Goal: Transaction & Acquisition: Purchase product/service

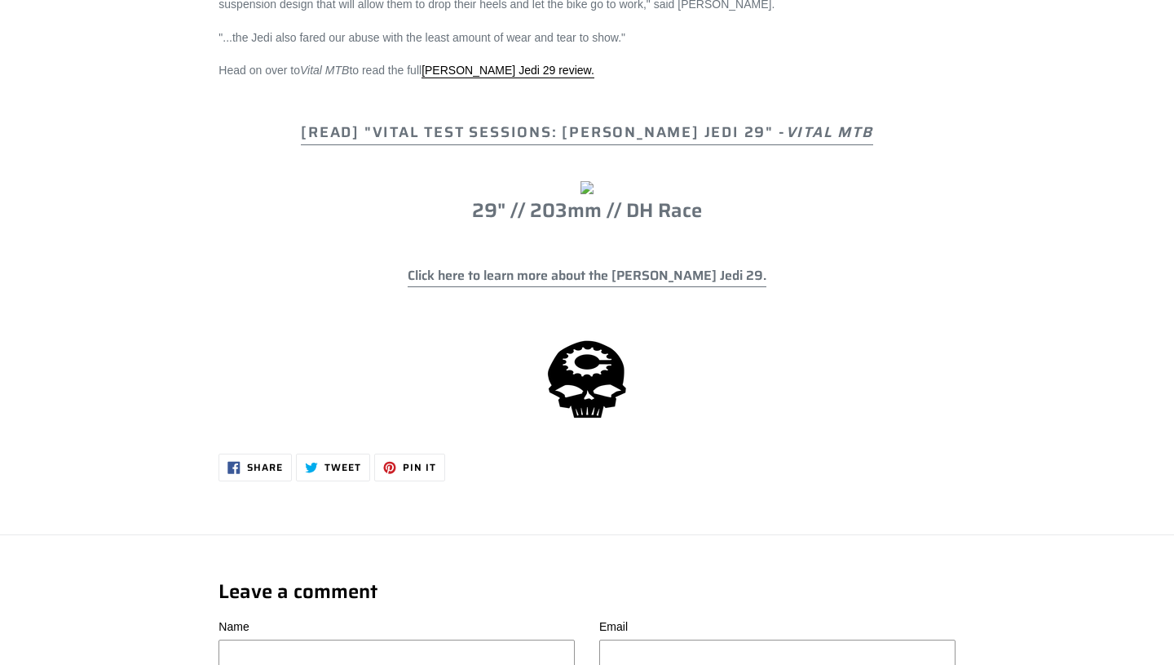
scroll to position [2997, 0]
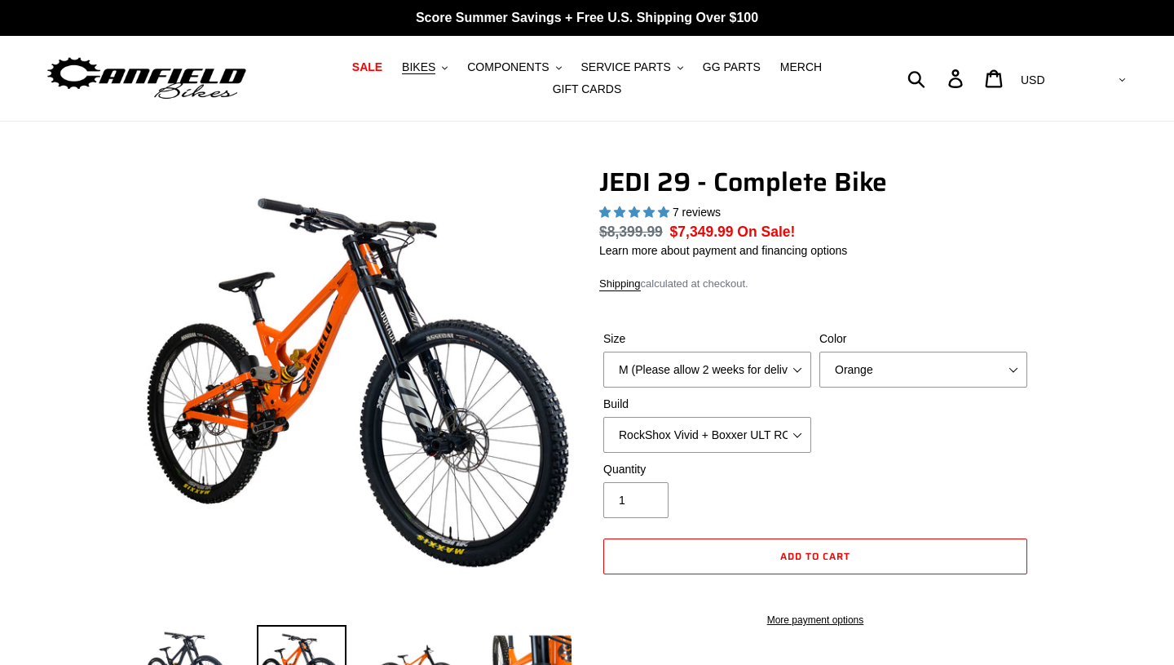
select select "highest-rating"
click at [556, 68] on button "COMPONENTS .cls-1{fill:#231f20}" at bounding box center [514, 67] width 110 height 22
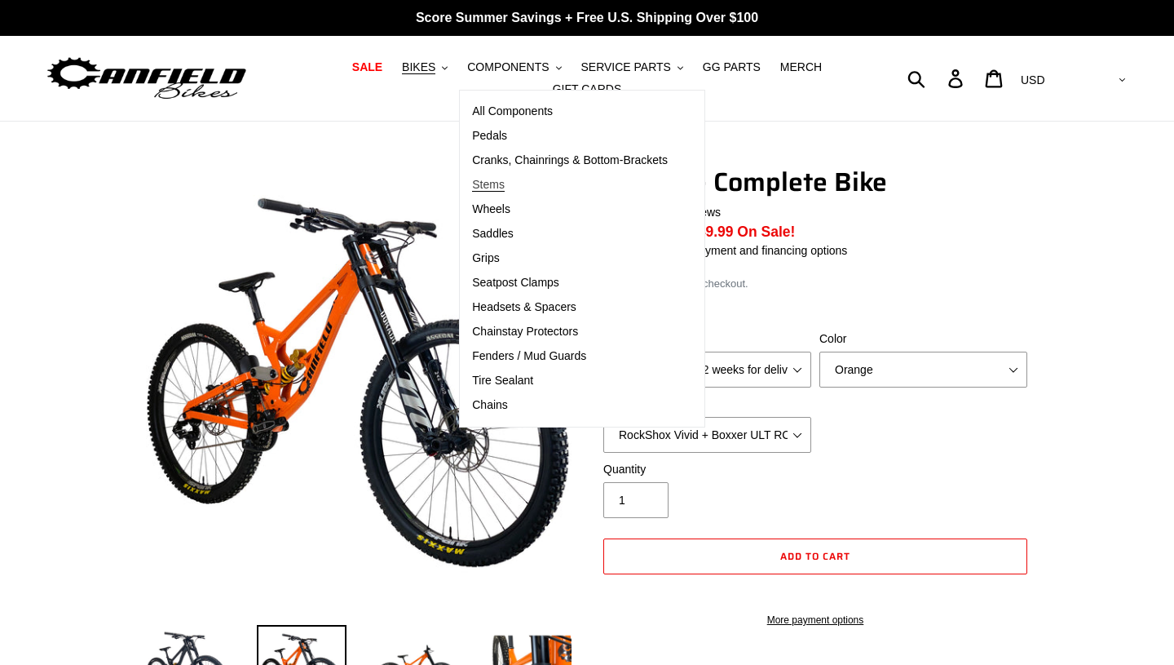
click at [506, 176] on link "Stems" at bounding box center [570, 185] width 220 height 24
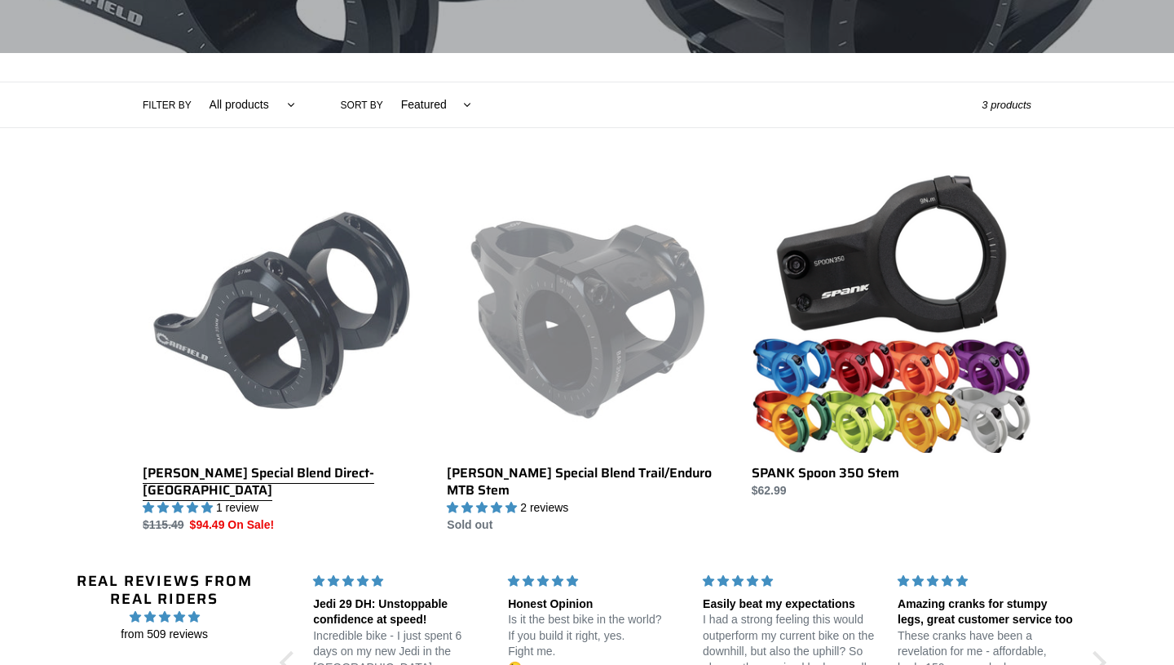
click at [245, 303] on link "Canfield Special Blend Direct-Mount DH Stem" at bounding box center [283, 353] width 280 height 360
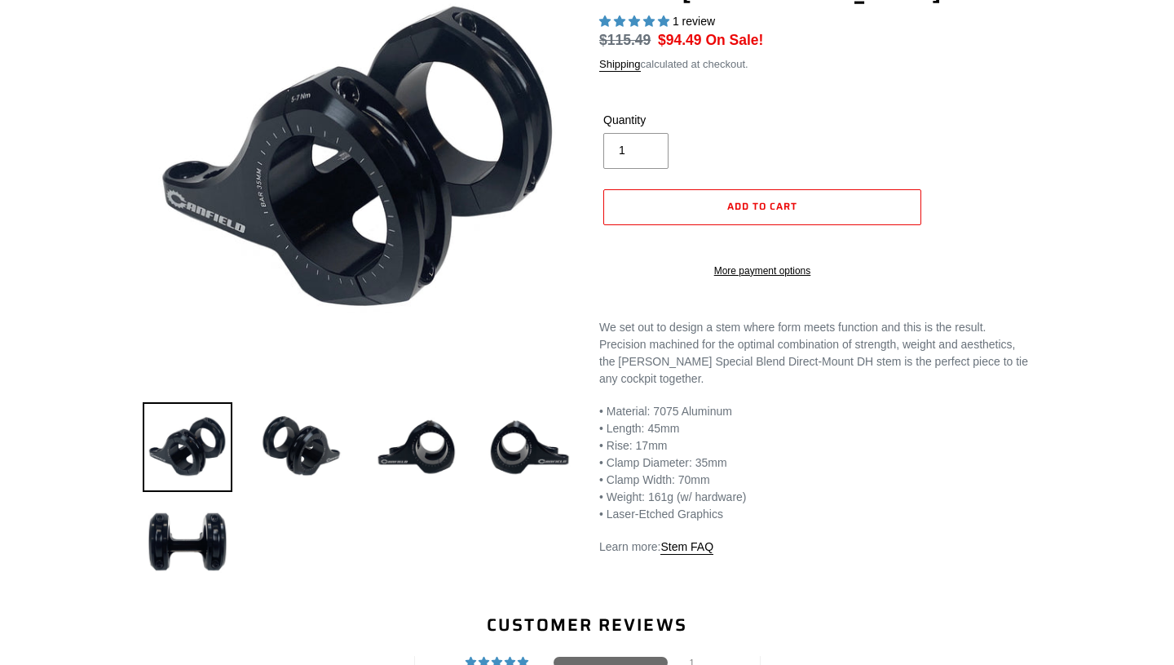
select select "highest-rating"
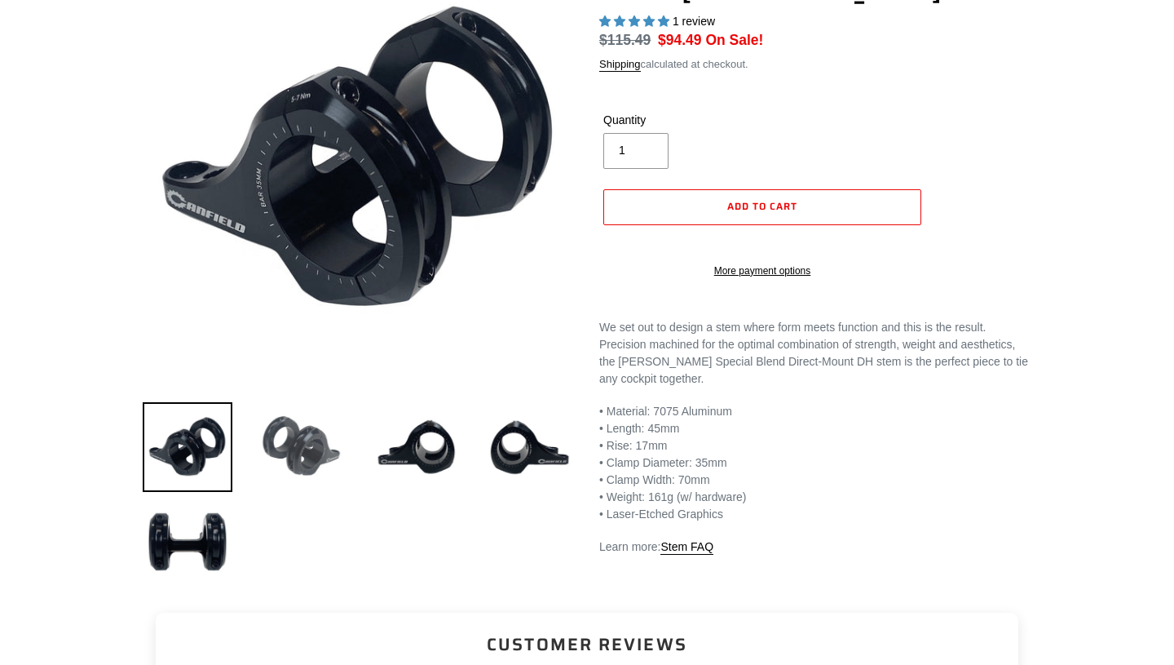
click at [312, 457] on img at bounding box center [302, 447] width 90 height 90
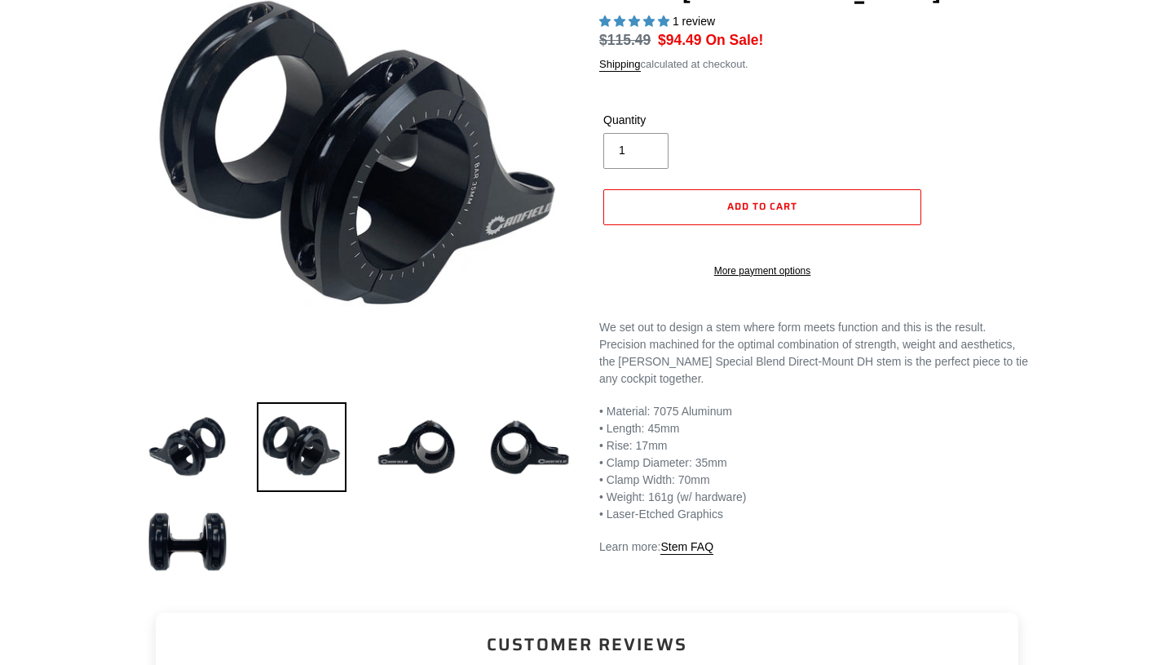
scroll to position [217, 0]
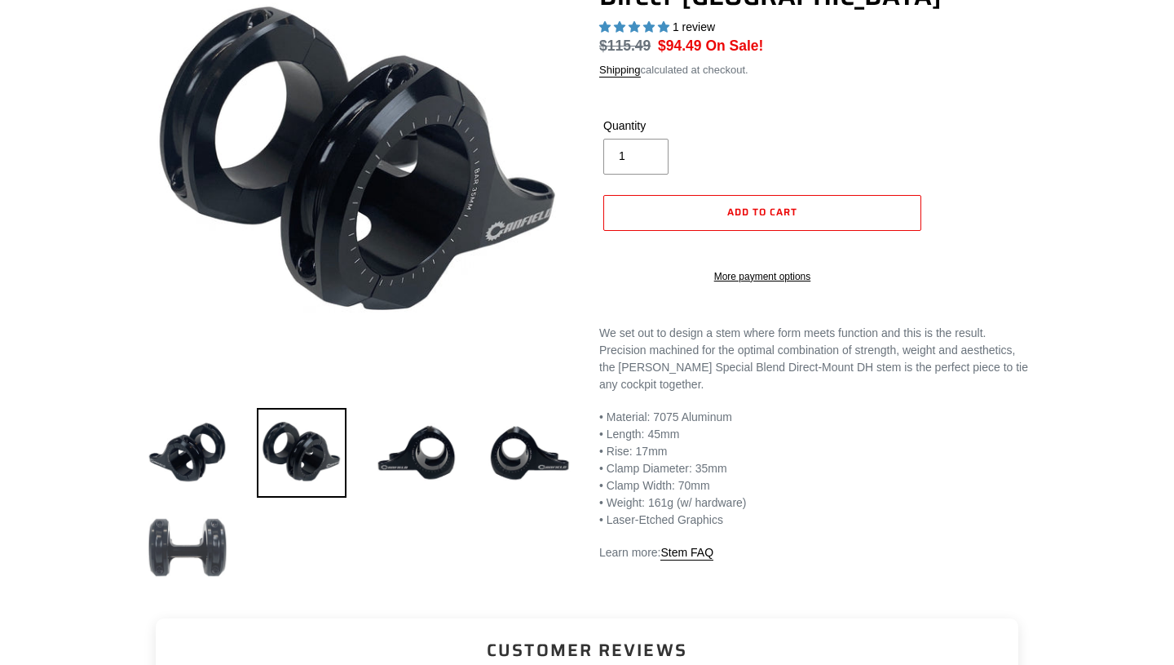
click at [179, 561] on img at bounding box center [188, 547] width 90 height 90
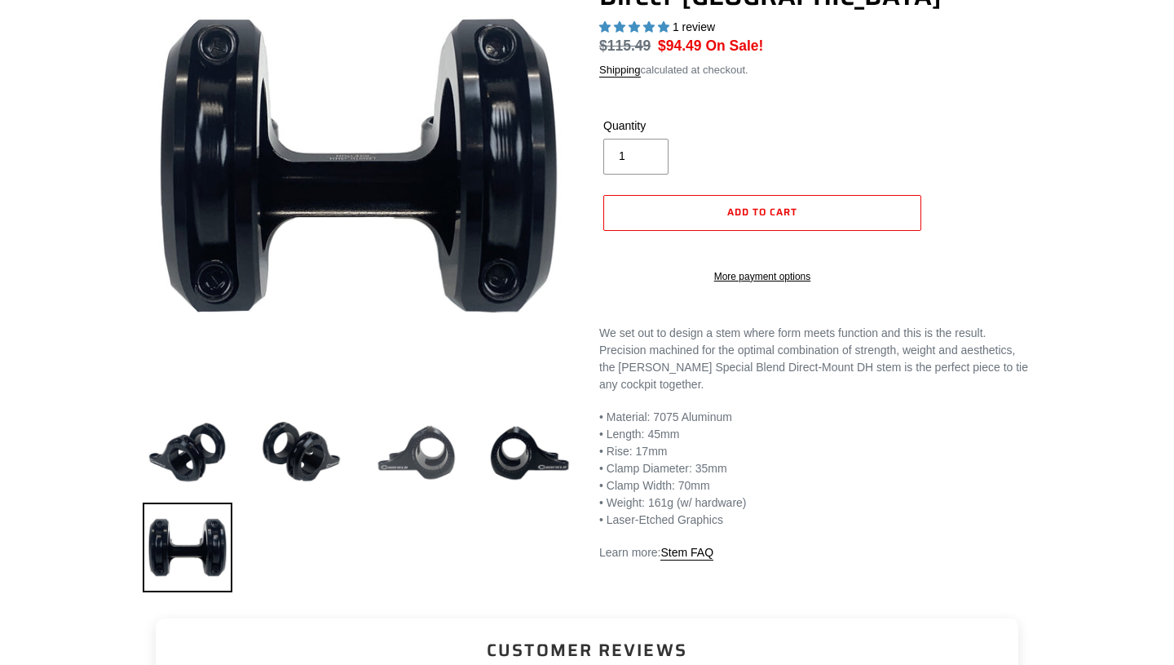
click at [450, 471] on img at bounding box center [416, 453] width 90 height 90
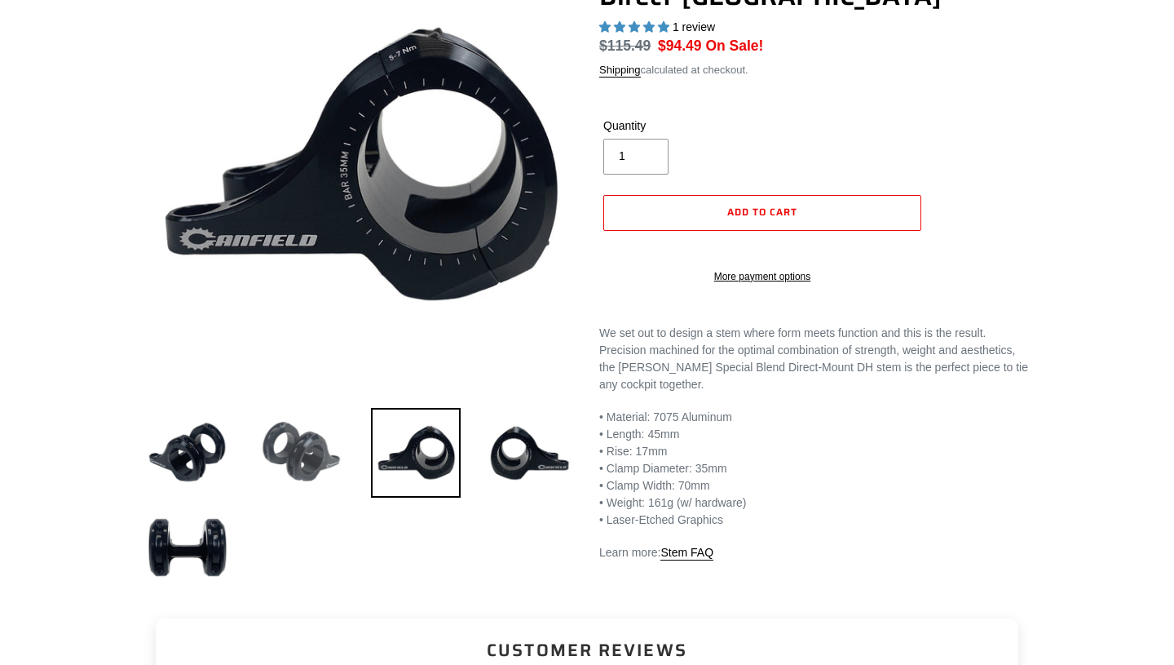
click at [317, 437] on img at bounding box center [302, 453] width 90 height 90
